Goal: Information Seeking & Learning: Find specific page/section

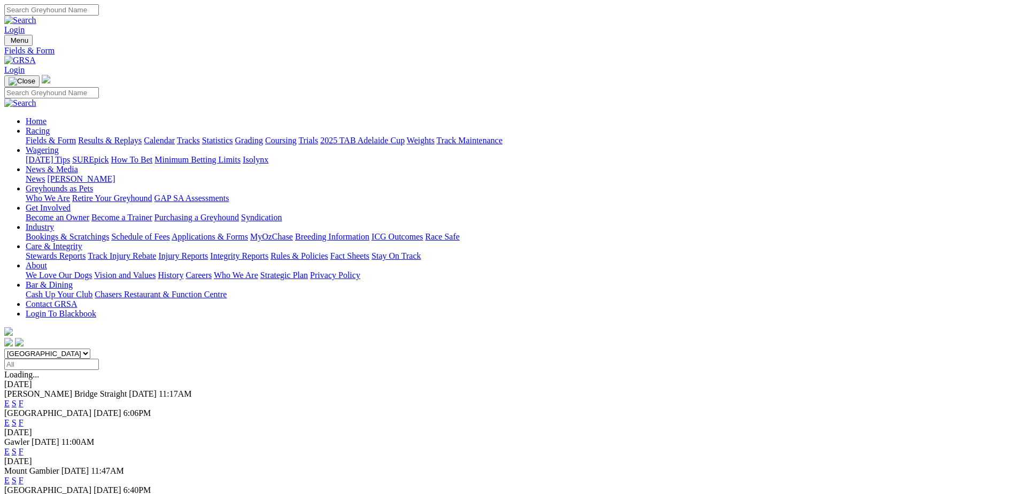
click at [24, 399] on link "F" at bounding box center [21, 403] width 5 height 9
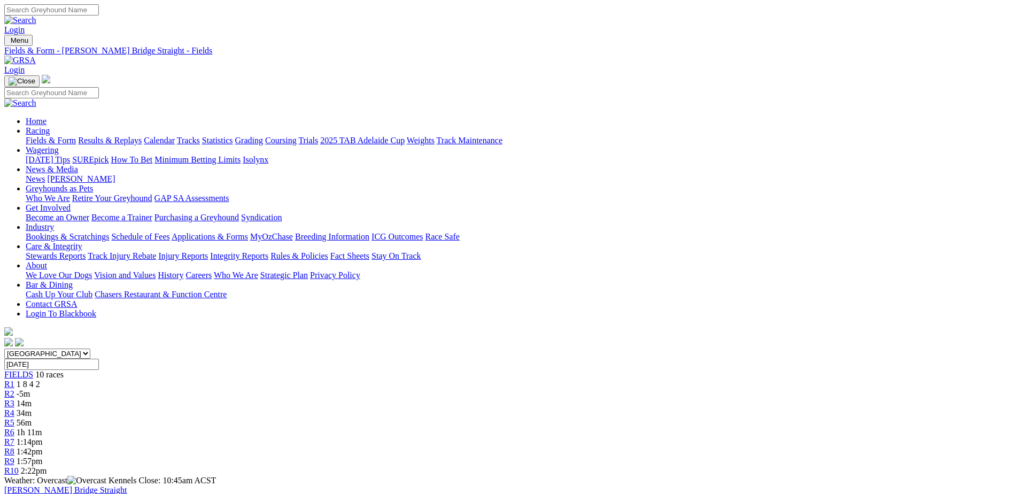
click at [338, 389] on div "R2 -5m" at bounding box center [506, 394] width 1005 height 10
click at [276, 379] on div "R1 1 8 4 2" at bounding box center [506, 384] width 1005 height 10
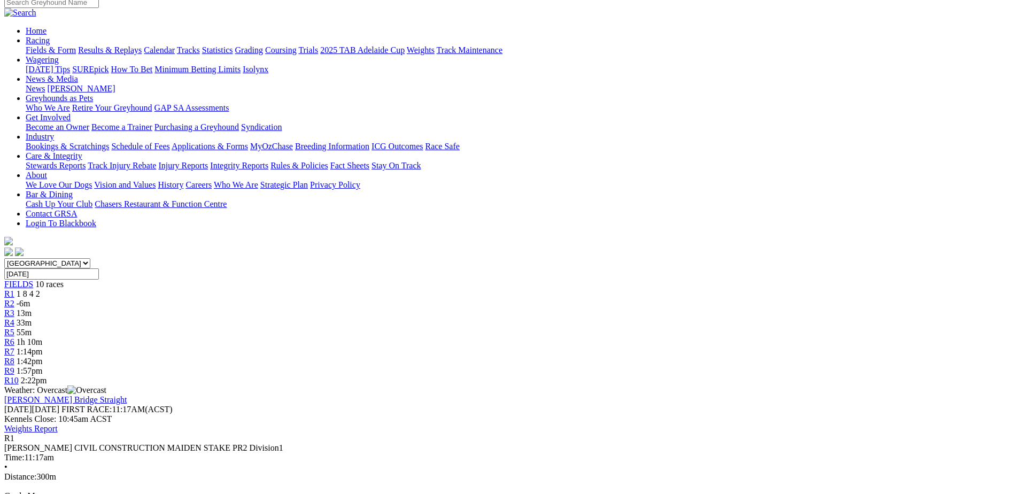
scroll to position [94, 0]
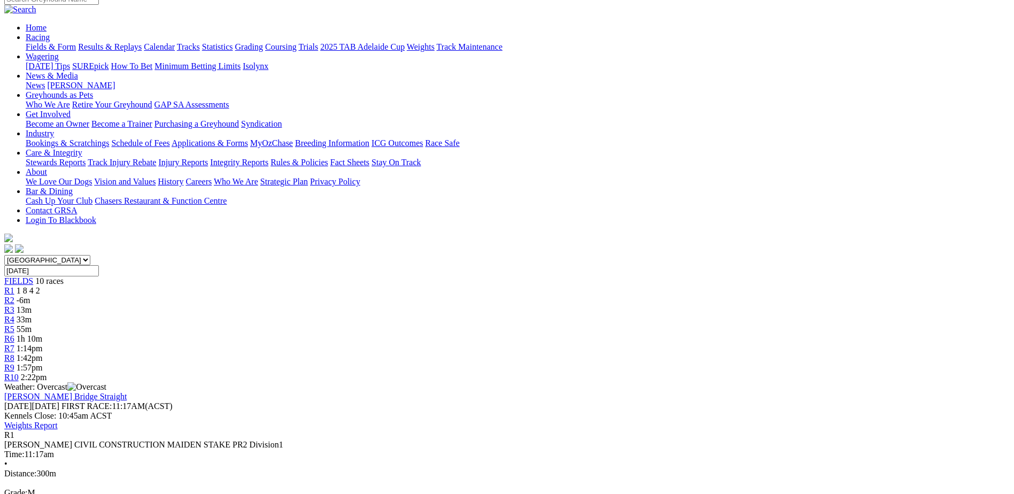
click at [330, 295] on div "R2 -6m" at bounding box center [506, 300] width 1005 height 10
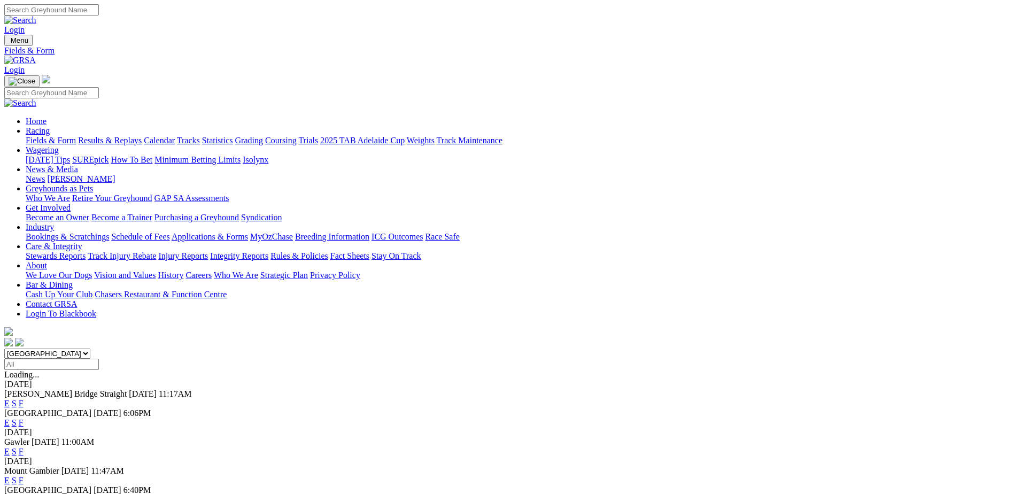
click at [24, 418] on link "F" at bounding box center [21, 422] width 5 height 9
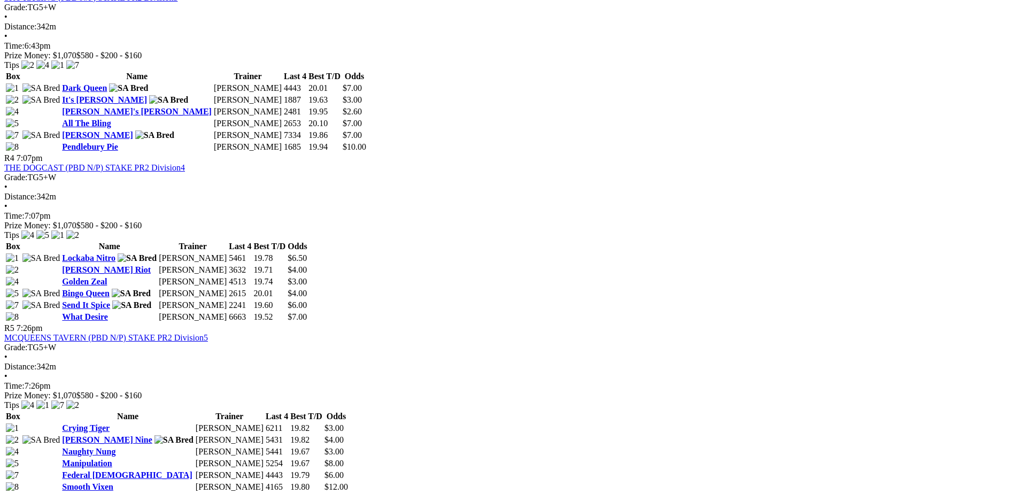
scroll to position [895, 0]
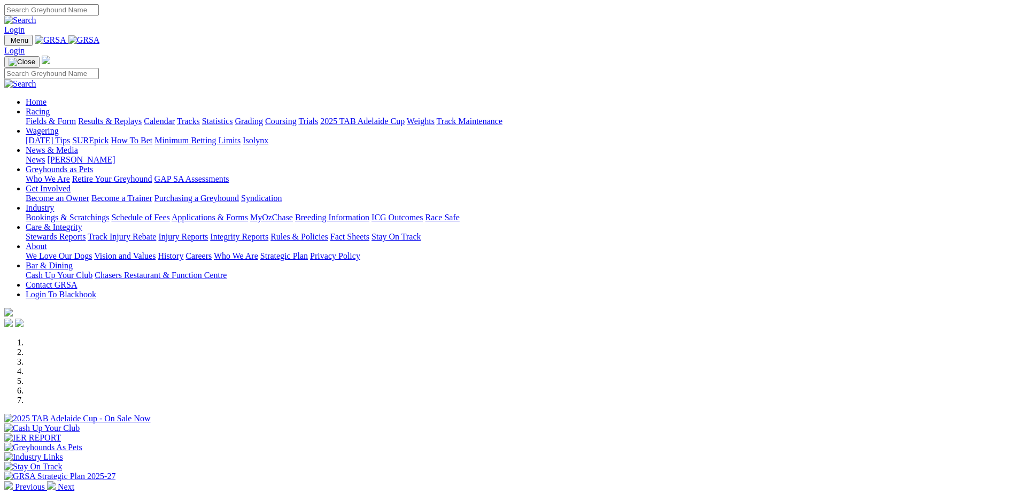
scroll to position [214, 0]
